Goal: Task Accomplishment & Management: Manage account settings

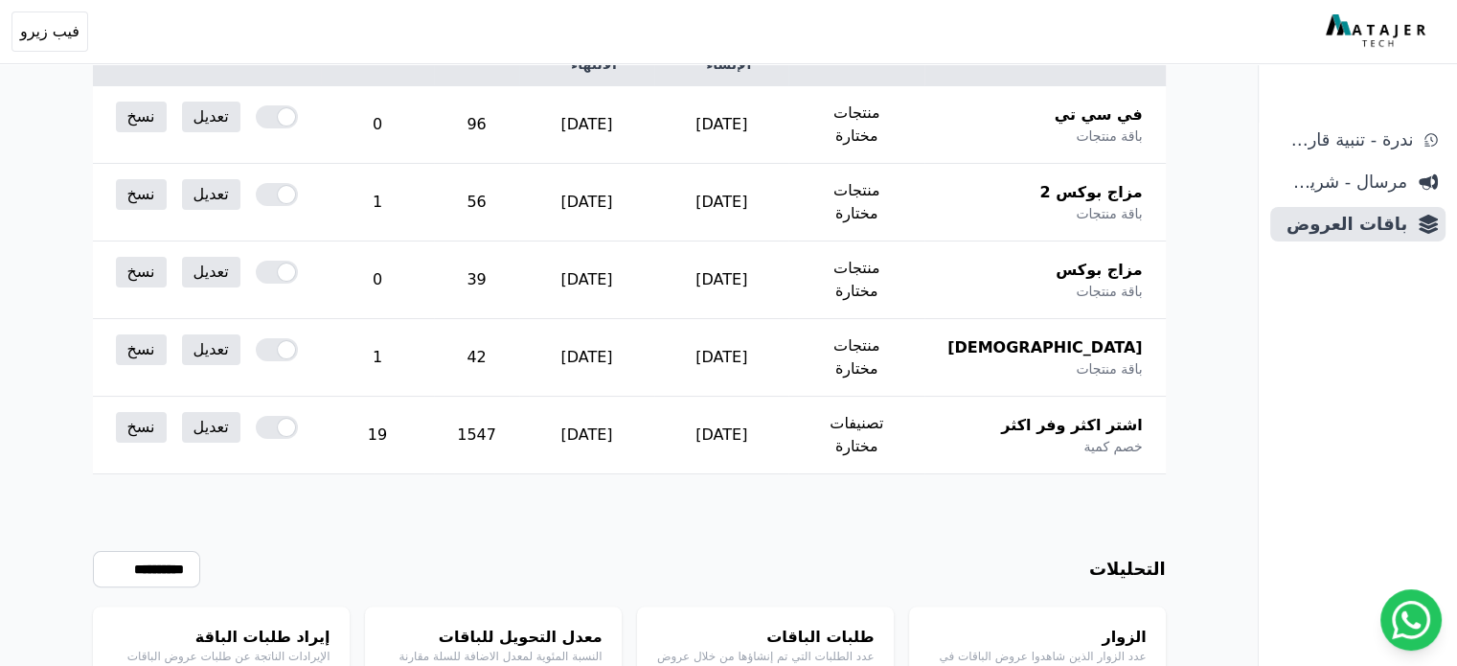
scroll to position [383, 0]
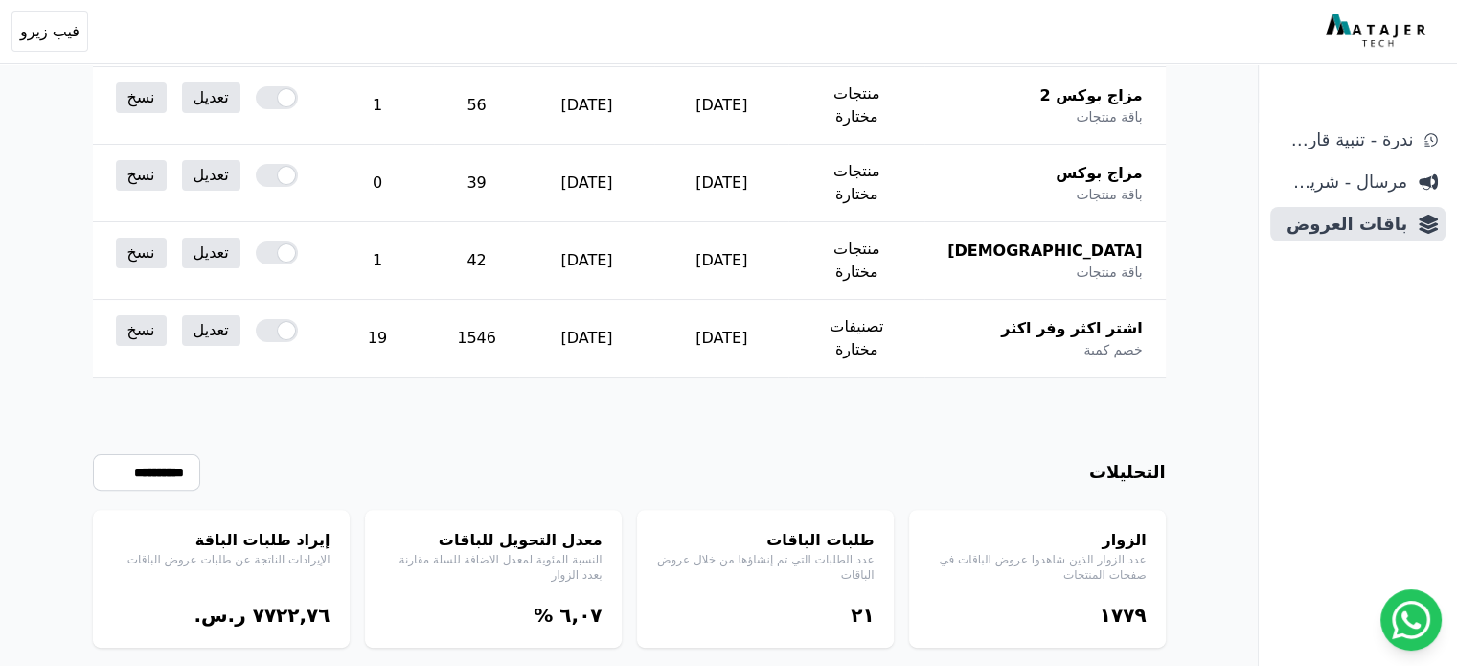
scroll to position [442, 0]
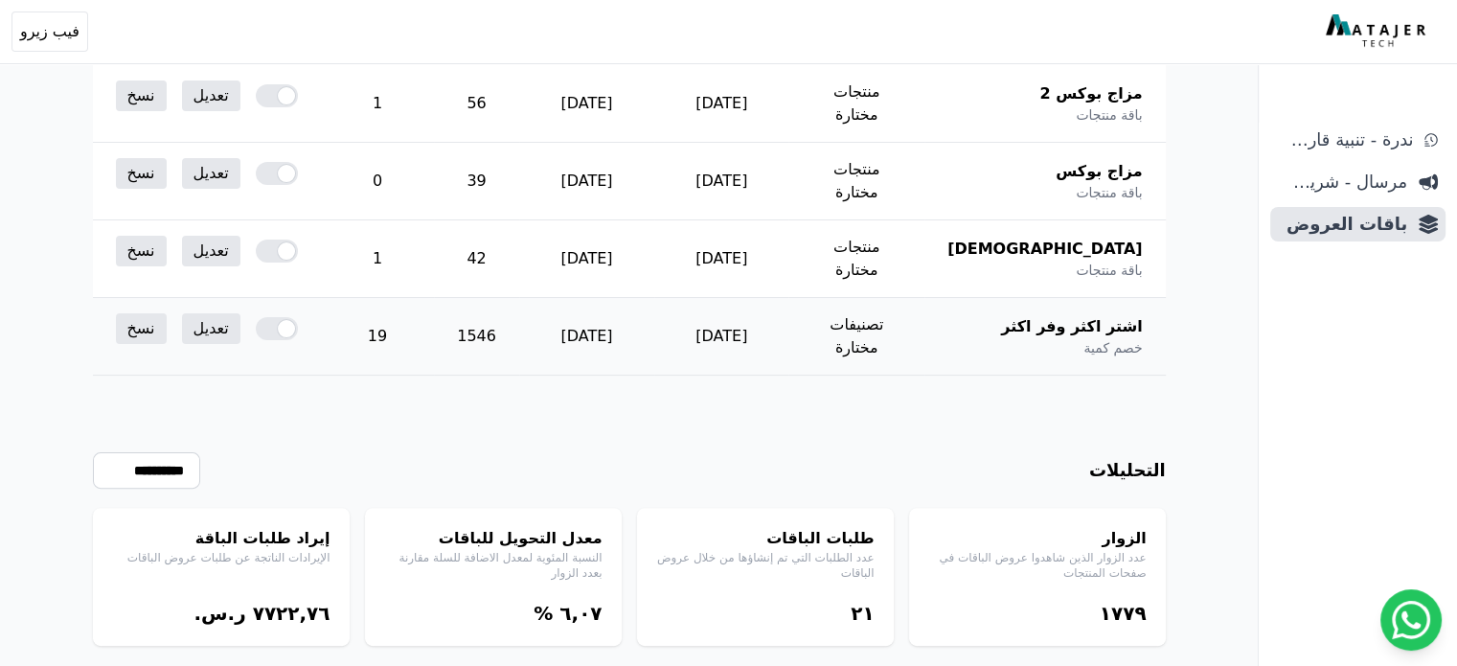
click at [1071, 315] on div "اشتر اكثر وفر اكثر خصم كمية" at bounding box center [1044, 336] width 194 height 42
click at [1086, 315] on div "اشتر اكثر وفر اكثر خصم كمية" at bounding box center [1044, 336] width 194 height 42
click at [1092, 315] on span "اشتر اكثر وفر اكثر" at bounding box center [1071, 326] width 141 height 23
